Goal: Transaction & Acquisition: Book appointment/travel/reservation

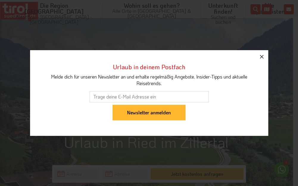
click at [260, 58] on icon "button" at bounding box center [261, 56] width 7 height 7
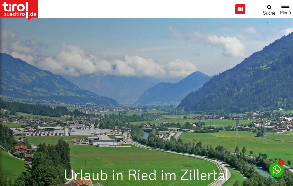
click at [0, 0] on link "3 Sterne Hotels" at bounding box center [0, 0] width 0 height 0
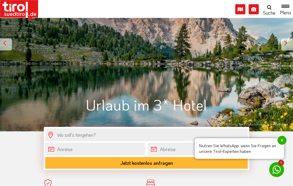
scroll to position [94, 0]
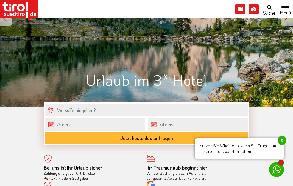
click at [281, 140] on span "x" at bounding box center [282, 140] width 9 height 9
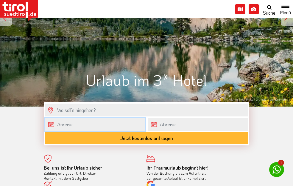
click at [68, 131] on input "text" at bounding box center [95, 124] width 100 height 13
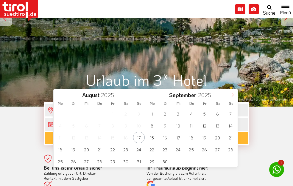
click at [232, 94] on icon at bounding box center [233, 95] width 4 height 4
click at [218, 150] on span "27" at bounding box center [218, 149] width 12 height 12
type input "27-12-2025"
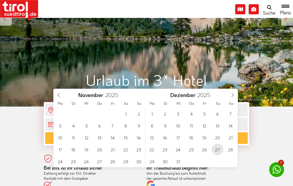
type input "2026"
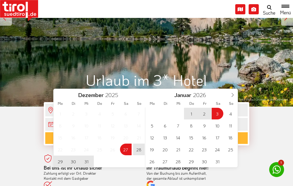
click at [216, 112] on span "3" at bounding box center [218, 114] width 12 height 12
type input "27-12-2025"
type input "03-01-2026"
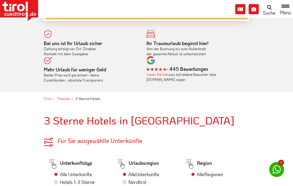
scroll to position [220, 0]
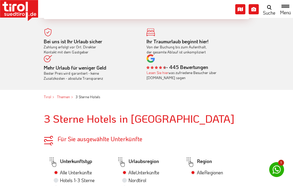
click at [199, 18] on button "Jetzt kostenlos anfragen" at bounding box center [146, 12] width 203 height 12
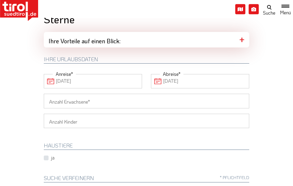
scroll to position [31, 0]
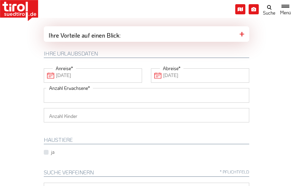
click at [44, 102] on input "Anzahl Erwachsene" at bounding box center [147, 95] width 206 height 14
type input "4"
click at [44, 108] on select "1 2 3 4 5 6" at bounding box center [147, 115] width 206 height 14
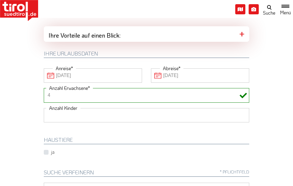
select select "2"
click option "2" at bounding box center [0, 0] width 0 height 0
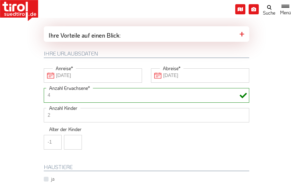
click at [44, 149] on input "-1" at bounding box center [53, 142] width 18 height 14
click at [44, 149] on input "0" at bounding box center [53, 142] width 18 height 14
click at [44, 149] on input "1" at bounding box center [53, 142] width 18 height 14
click at [44, 149] on input "2" at bounding box center [53, 142] width 18 height 14
click at [44, 149] on input "3" at bounding box center [53, 142] width 18 height 14
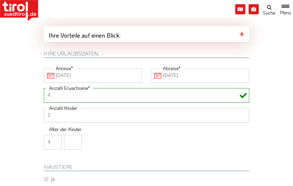
click at [44, 149] on input "4" at bounding box center [53, 142] width 18 height 14
click at [44, 149] on input "5" at bounding box center [53, 142] width 18 height 14
type input "6"
click at [44, 149] on input "6" at bounding box center [53, 142] width 18 height 14
click at [64, 149] on input "1" at bounding box center [73, 142] width 18 height 14
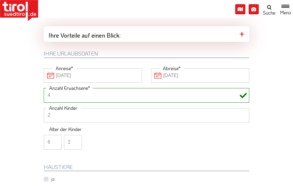
click at [64, 149] on input "2" at bounding box center [73, 142] width 18 height 14
click at [64, 149] on input "3" at bounding box center [73, 142] width 18 height 14
click at [64, 149] on input "4" at bounding box center [73, 142] width 18 height 14
click at [64, 149] on input "5" at bounding box center [73, 142] width 18 height 14
click at [64, 149] on input "6" at bounding box center [73, 142] width 18 height 14
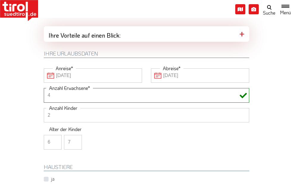
click at [64, 149] on input "7" at bounding box center [73, 142] width 18 height 14
type input "8"
click at [64, 149] on input "8" at bounding box center [73, 142] width 18 height 14
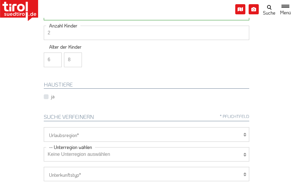
scroll to position [126, 0]
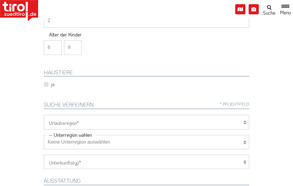
click at [246, 125] on icon at bounding box center [244, 122] width 3 height 5
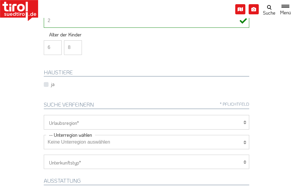
click at [246, 125] on icon at bounding box center [244, 122] width 3 height 5
click at [44, 115] on select "Tirol/Nordtirol Osttirol Südtirol Tirols Nachbarn" at bounding box center [147, 122] width 206 height 14
click option "Südtirol" at bounding box center [0, 0] width 0 height 0
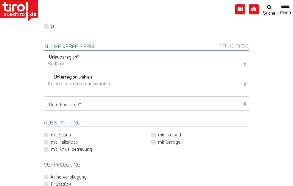
scroll to position [189, 0]
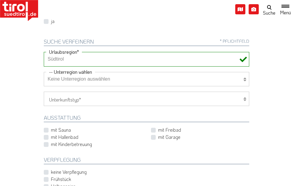
click at [246, 82] on icon at bounding box center [244, 79] width 3 height 5
click at [44, 72] on select "Keine Unterregion auswählen Achensee Alpbachtal & Tiroler Seenland Arlberg Feri…" at bounding box center [147, 79] width 206 height 14
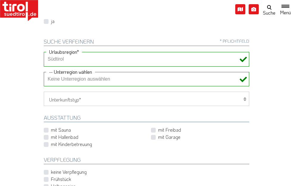
click at [254, 77] on div "Tirol/Nordtirol Osttirol Südtirol Tirols Nachbarn Urlaubsregion Keine Unterregi…" at bounding box center [146, 156] width 215 height 208
click at [44, 52] on select "Tirol/Nordtirol Osttirol Südtirol Tirols Nachbarn" at bounding box center [147, 59] width 206 height 14
select select "7094"
click option "[GEOGRAPHIC_DATA]/[GEOGRAPHIC_DATA]" at bounding box center [0, 0] width 0 height 0
click at [44, 72] on select "Keine Unterregion auswählen Achensee Alpbachtal & Tiroler Seenland Arlberg Feri…" at bounding box center [147, 79] width 206 height 14
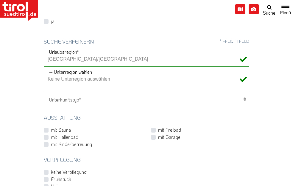
select select "7146"
click option "[GEOGRAPHIC_DATA]" at bounding box center [0, 0] width 0 height 0
click at [44, 91] on select "Hotel 1-3 Sterne Hotel 4-5 Sterne Ferienwohnung Chalet/Ferienhaus Bauernhöfe" at bounding box center [147, 98] width 206 height 14
select select "1_1-3"
click option "Hotel 1-3 Sterne" at bounding box center [0, 0] width 0 height 0
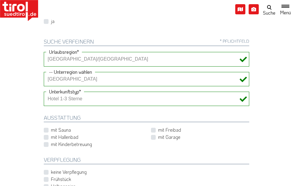
click at [51, 140] on label "mit Hallenbad" at bounding box center [64, 136] width 27 height 7
click at [45, 139] on input "mit Hallenbad" at bounding box center [94, 137] width 98 height 4
checkbox input "true"
click at [51, 133] on label "mit Sauna" at bounding box center [61, 129] width 20 height 7
click at [45, 132] on input "mit Sauna" at bounding box center [94, 130] width 98 height 4
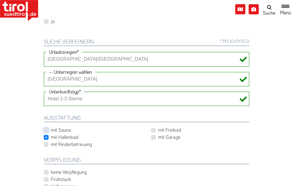
checkbox input "true"
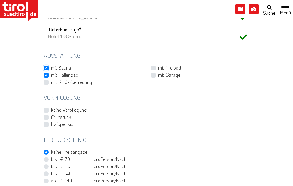
scroll to position [251, 0]
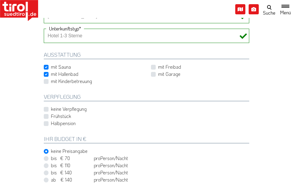
click at [51, 126] on label "Halbpension" at bounding box center [63, 123] width 25 height 7
click at [45, 125] on input "Halbpension" at bounding box center [148, 123] width 206 height 4
checkbox input "true"
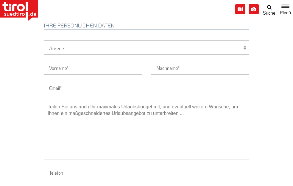
scroll to position [440, 0]
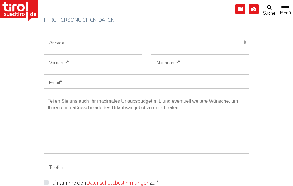
click at [44, 35] on select "Herr Frau Familie" at bounding box center [147, 42] width 206 height 14
select select "Frau"
click option "Frau" at bounding box center [0, 0] width 0 height 0
click at [44, 69] on input "Vorname" at bounding box center [93, 61] width 98 height 14
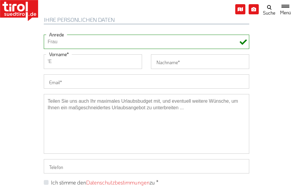
type input "'"
type input "Ellen"
type input "Hoffmann-Gampe"
type input "hoffmann-gampe@t-online.de"
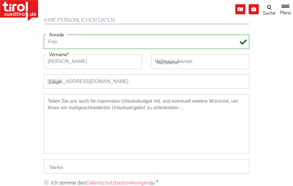
type input "01711425666"
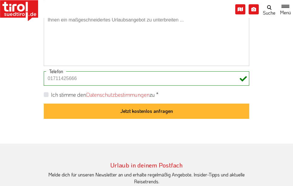
scroll to position [535, 0]
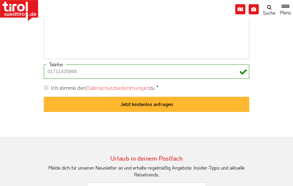
click at [51, 91] on label "Ich stimme den Datenschutzbestimmungen zu *" at bounding box center [105, 87] width 108 height 7
click at [45, 89] on input "Ich stimme den Datenschutzbestimmungen zu *" at bounding box center [148, 88] width 206 height 4
checkbox input "true"
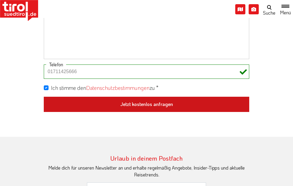
click at [159, 112] on button "Jetzt kostenlos anfragen" at bounding box center [147, 104] width 206 height 15
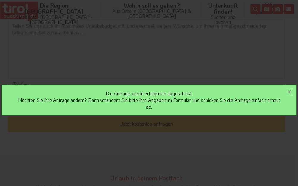
click at [290, 90] on icon "button" at bounding box center [289, 91] width 7 height 7
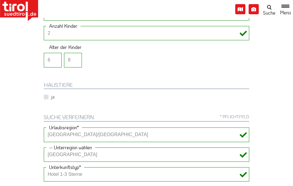
scroll to position [126, 0]
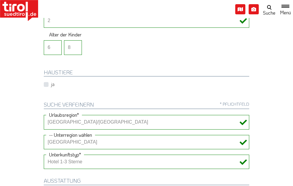
click at [44, 115] on select "Tirol/Nordtirol Osttirol Südtirol Tirols Nachbarn" at bounding box center [147, 122] width 206 height 14
select select "7254"
click option "Osttirol" at bounding box center [0, 0] width 0 height 0
select select "0"
click at [44, 135] on select "Keine Unterregion auswählen Achensee Alpbachtal & Tiroler Seenland Arlberg Feri…" at bounding box center [147, 142] width 206 height 14
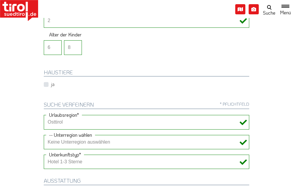
drag, startPoint x: 33, startPoint y: 156, endPoint x: 195, endPoint y: 77, distance: 179.9
click at [195, 60] on div "1 2 3 4 5 6 Anzahl Kinder Alter der Kinder 6 8" at bounding box center [146, 36] width 215 height 47
click option "Tirols Nachbarn" at bounding box center [0, 0] width 0 height 0
click at [44, 135] on select "Keine Unterregion auswählen Achensee Alpbachtal & Tiroler Seenland Arlberg Feri…" at bounding box center [147, 142] width 206 height 14
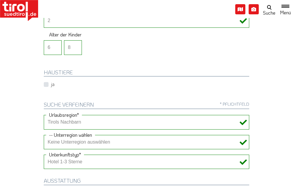
click at [44, 135] on select "Keine Unterregion auswählen Achensee Alpbachtal & Tiroler Seenland Arlberg Feri…" at bounding box center [147, 142] width 206 height 14
select select "7094"
click option "[GEOGRAPHIC_DATA]/[GEOGRAPHIC_DATA]" at bounding box center [0, 0] width 0 height 0
select select "7229"
click option "Zillertal" at bounding box center [0, 0] width 0 height 0
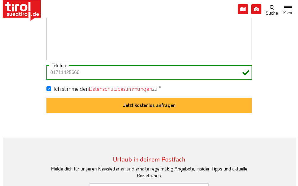
scroll to position [535, 0]
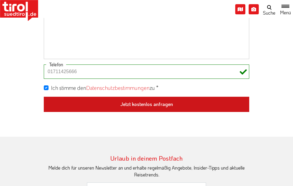
click at [91, 112] on button "Jetzt kostenlos anfragen" at bounding box center [147, 104] width 206 height 15
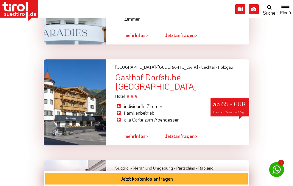
scroll to position [566, 0]
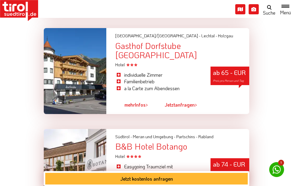
click at [125, 98] on link "mehr Infos >" at bounding box center [137, 105] width 24 height 14
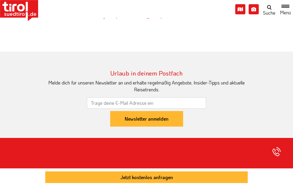
scroll to position [838, 0]
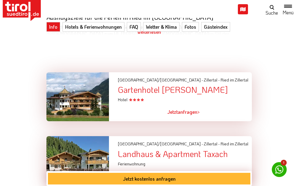
scroll to position [378, 0]
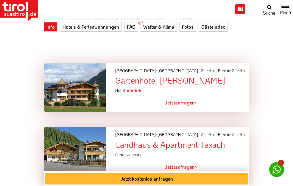
click at [115, 76] on div "Gartenhotel [PERSON_NAME]" at bounding box center [182, 80] width 134 height 9
click at [165, 99] on span "Jetzt" at bounding box center [170, 102] width 10 height 6
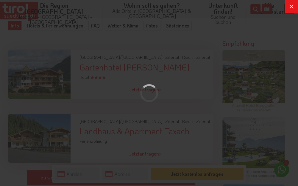
scroll to position [0, 0]
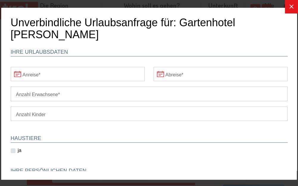
click at [43, 76] on input "Anreise" at bounding box center [78, 73] width 134 height 14
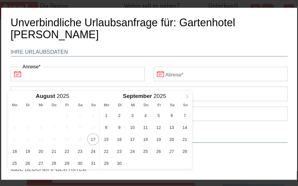
click at [188, 94] on icon at bounding box center [187, 96] width 4 height 4
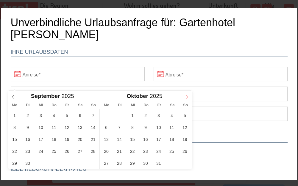
click at [188, 94] on icon at bounding box center [187, 96] width 4 height 4
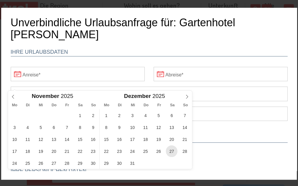
click at [173, 151] on span "27" at bounding box center [172, 151] width 12 height 12
type input "27-12-2025"
type input "2026"
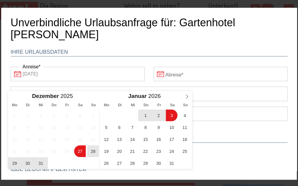
click at [160, 74] on input "Abreise" at bounding box center [221, 73] width 134 height 14
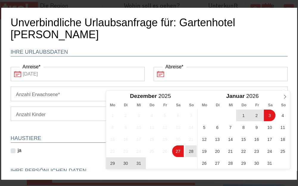
click at [264, 116] on span "3" at bounding box center [270, 115] width 12 height 12
type input "27-12-2025"
type input "03-01-2026"
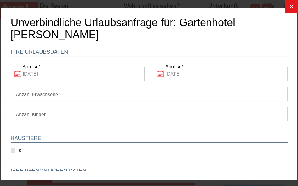
click at [34, 97] on input "Anzahl Erwachsene" at bounding box center [149, 93] width 277 height 14
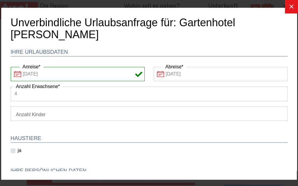
type input "4"
click at [11, 106] on select "1 2 3 4 5 6" at bounding box center [149, 113] width 277 height 14
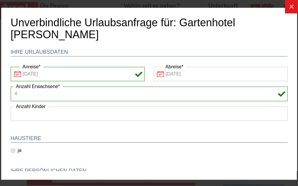
select select "2"
click option "2" at bounding box center [1, 7] width 0 height 0
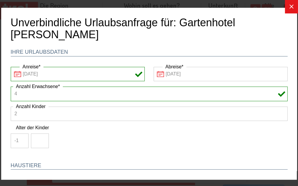
click at [18, 140] on input "-1" at bounding box center [20, 140] width 18 height 14
click at [18, 141] on input "-2" at bounding box center [20, 140] width 18 height 14
click at [18, 141] on input "-3" at bounding box center [20, 140] width 18 height 14
click at [18, 141] on input "-4" at bounding box center [20, 140] width 18 height 14
click at [18, 141] on input "-5" at bounding box center [20, 140] width 18 height 14
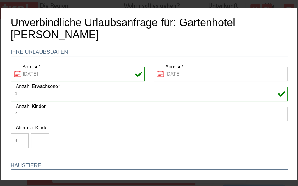
type input "-6"
click at [18, 141] on input "-6" at bounding box center [20, 140] width 18 height 14
click at [38, 139] on input "1" at bounding box center [40, 140] width 18 height 14
click at [38, 139] on input "2" at bounding box center [40, 140] width 18 height 14
click at [38, 139] on input "3" at bounding box center [40, 140] width 18 height 14
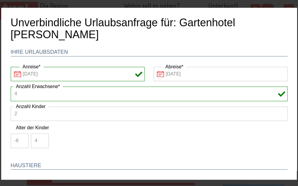
click at [38, 139] on input "4" at bounding box center [40, 140] width 18 height 14
click at [38, 139] on input "5" at bounding box center [40, 140] width 18 height 14
click at [39, 139] on input "6" at bounding box center [40, 140] width 18 height 14
click at [39, 139] on input "7" at bounding box center [40, 140] width 18 height 14
type input "8"
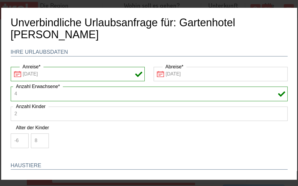
click at [39, 139] on input "8" at bounding box center [40, 140] width 18 height 14
click at [18, 140] on input "-7" at bounding box center [20, 140] width 18 height 14
click at [18, 138] on input "-6" at bounding box center [20, 140] width 18 height 14
click at [18, 138] on input "-5" at bounding box center [20, 140] width 18 height 14
click at [18, 138] on input "-4" at bounding box center [20, 140] width 18 height 14
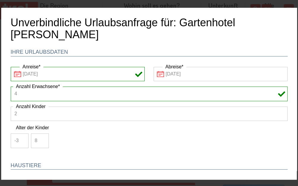
click at [18, 138] on input "-3" at bounding box center [20, 140] width 18 height 14
click at [18, 138] on input "-2" at bounding box center [20, 140] width 18 height 14
click at [18, 138] on input "-1" at bounding box center [20, 140] width 18 height 14
click at [18, 138] on input "0" at bounding box center [20, 140] width 18 height 14
click at [18, 138] on input "1" at bounding box center [20, 140] width 18 height 14
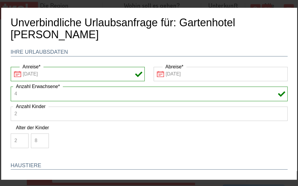
click at [18, 138] on input "2" at bounding box center [20, 140] width 18 height 14
click at [18, 138] on input "3" at bounding box center [20, 140] width 18 height 14
click at [18, 138] on input "4" at bounding box center [20, 140] width 18 height 14
click at [18, 137] on input "5" at bounding box center [20, 140] width 18 height 14
type input "6"
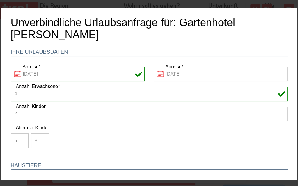
click at [18, 137] on input "6" at bounding box center [20, 140] width 18 height 14
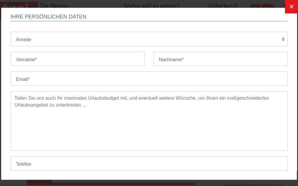
scroll to position [93, 0]
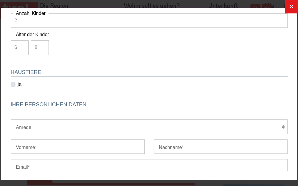
click at [11, 119] on select "Herr Frau Familie" at bounding box center [149, 126] width 277 height 14
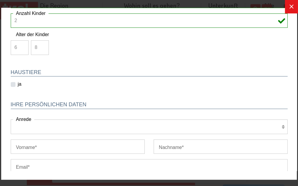
select select "Frau"
click option "Frau" at bounding box center [1, 7] width 0 height 0
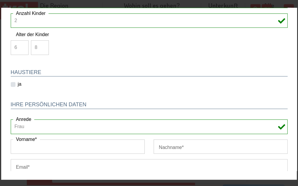
click at [24, 149] on input "Vorname" at bounding box center [78, 146] width 134 height 14
type input "Ellen"
type input "Hoffmann-Gampe"
type input "hoffmann-gampe@t-online.de"
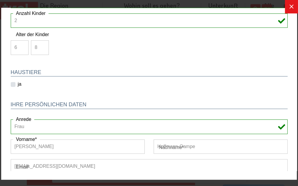
type input "01711425666"
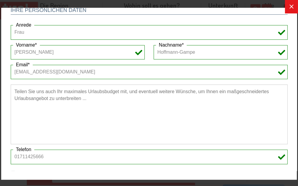
scroll to position [219, 0]
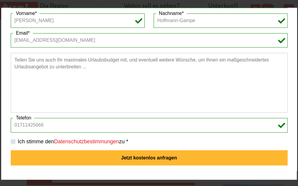
click at [18, 139] on label "Ich stimme den Datenschutzbestimmungen zu *" at bounding box center [73, 140] width 111 height 7
click at [12, 139] on input "Ich stimme den Datenschutzbestimmungen zu *" at bounding box center [150, 141] width 277 height 4
checkbox input "true"
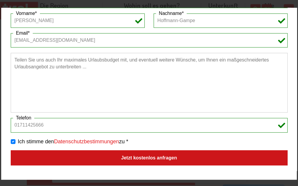
click at [128, 162] on button "Jetzt kostenlos anfragen" at bounding box center [149, 157] width 277 height 15
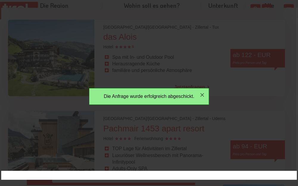
scroll to position [0, 0]
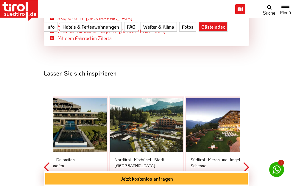
scroll to position [1510, 0]
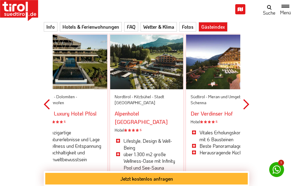
click at [115, 94] on div "[GEOGRAPHIC_DATA] - [GEOGRAPHIC_DATA] - Stadt [GEOGRAPHIC_DATA]" at bounding box center [147, 100] width 64 height 12
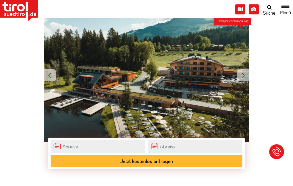
scroll to position [157, 0]
